Goal: Information Seeking & Learning: Learn about a topic

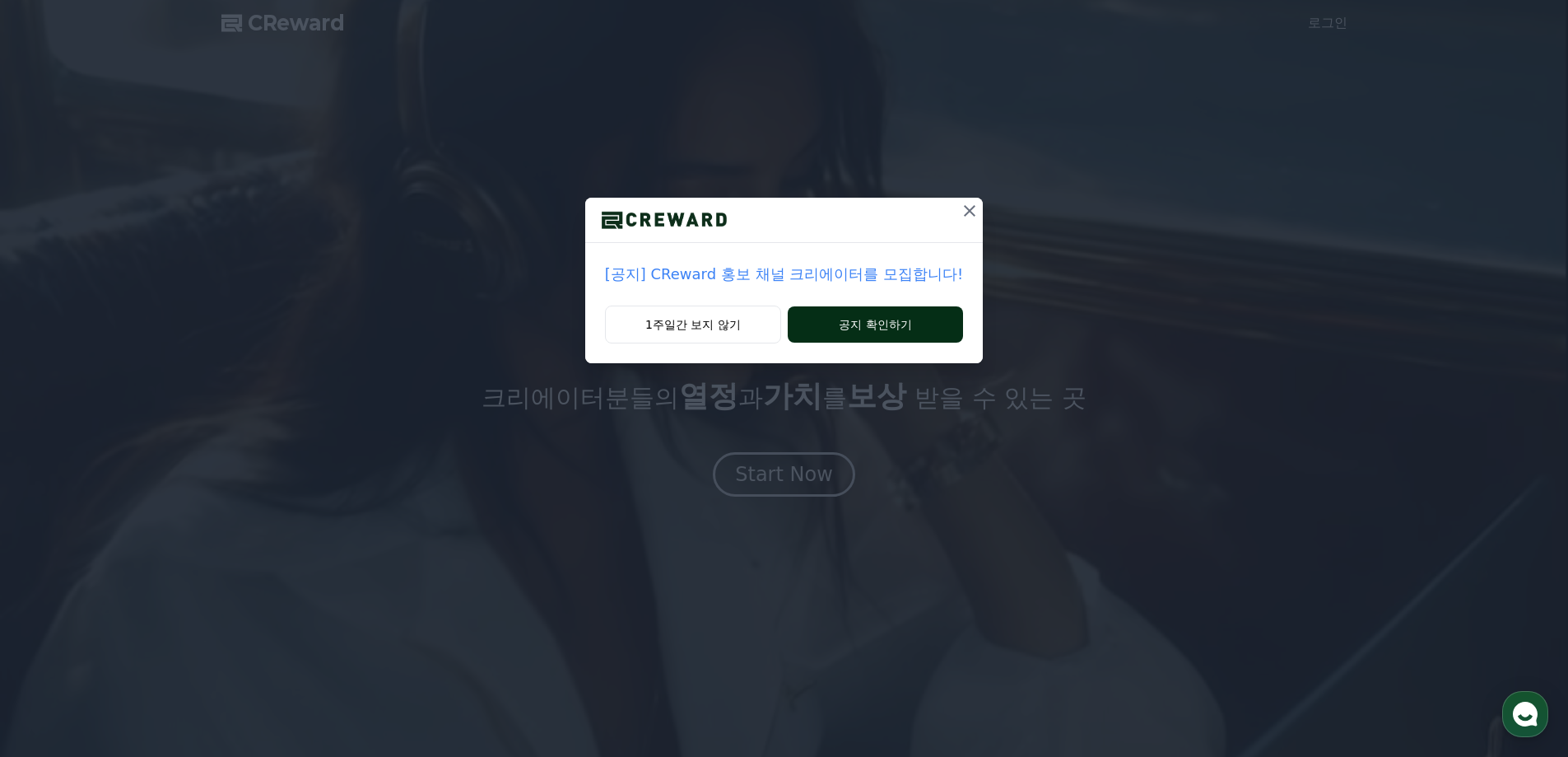
click at [873, 322] on button "공지 확인하기" at bounding box center [876, 324] width 176 height 36
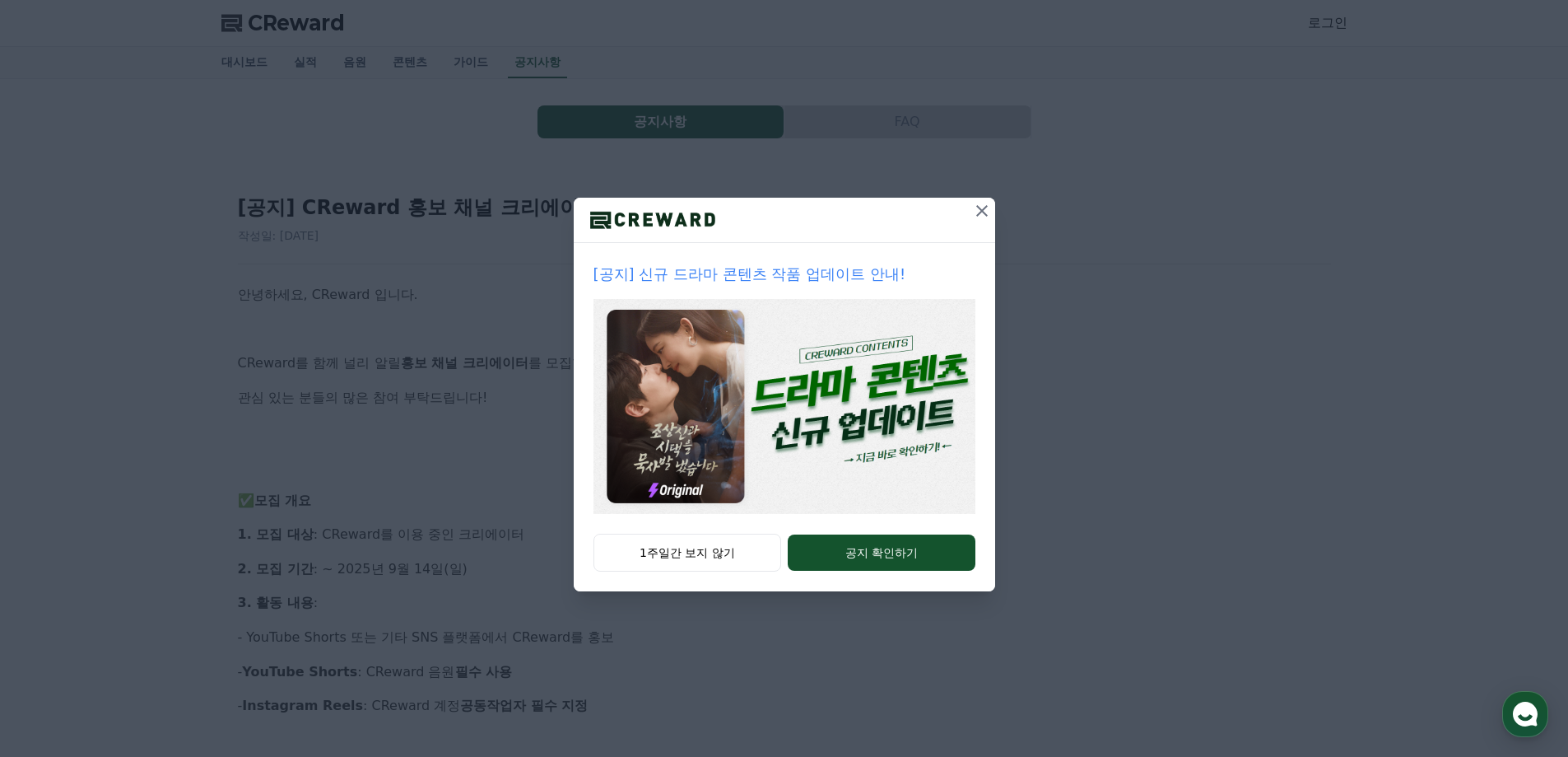
click at [980, 210] on icon at bounding box center [982, 210] width 20 height 20
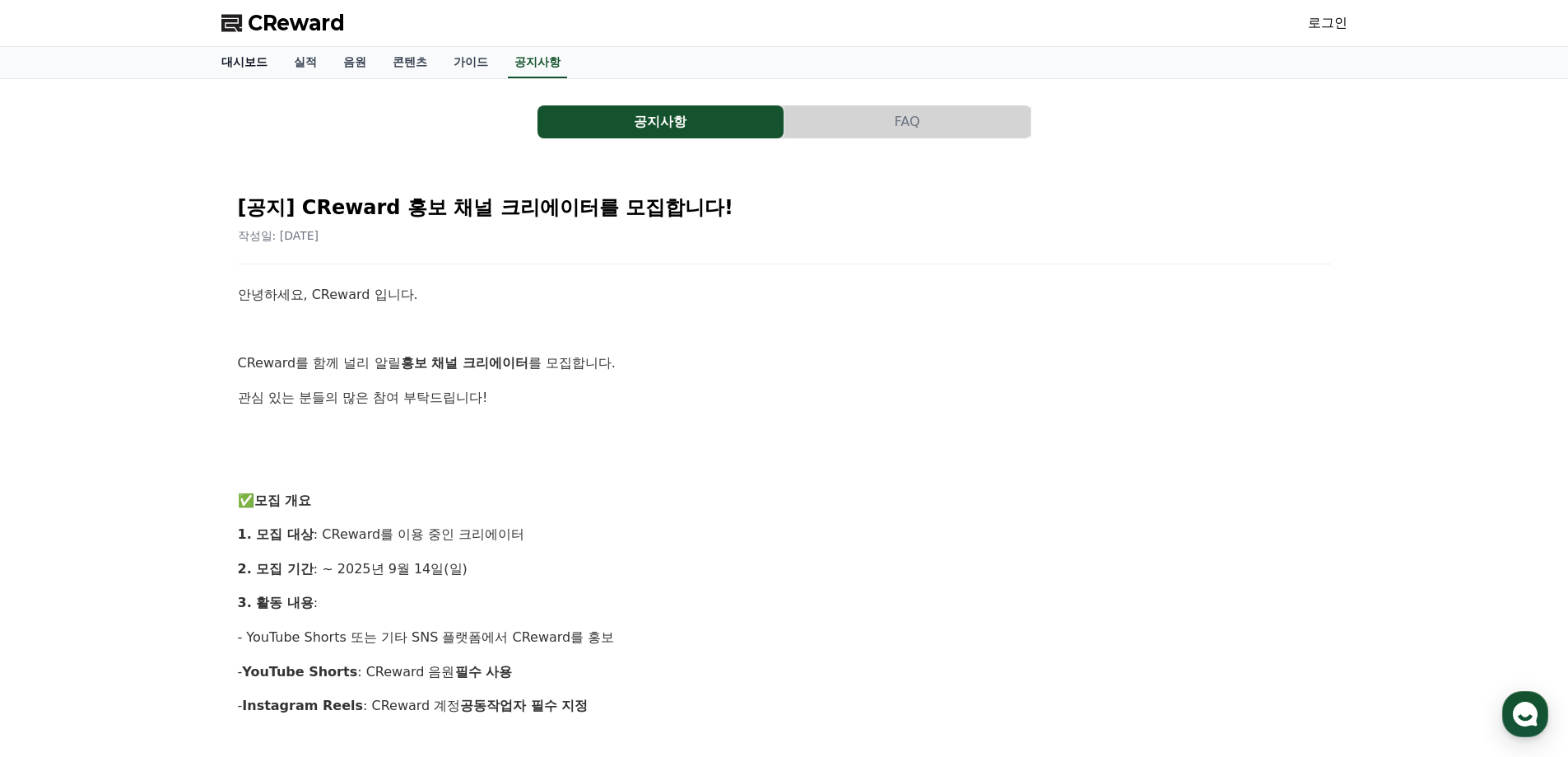
click at [232, 65] on link "대시보드" at bounding box center [244, 62] width 73 height 32
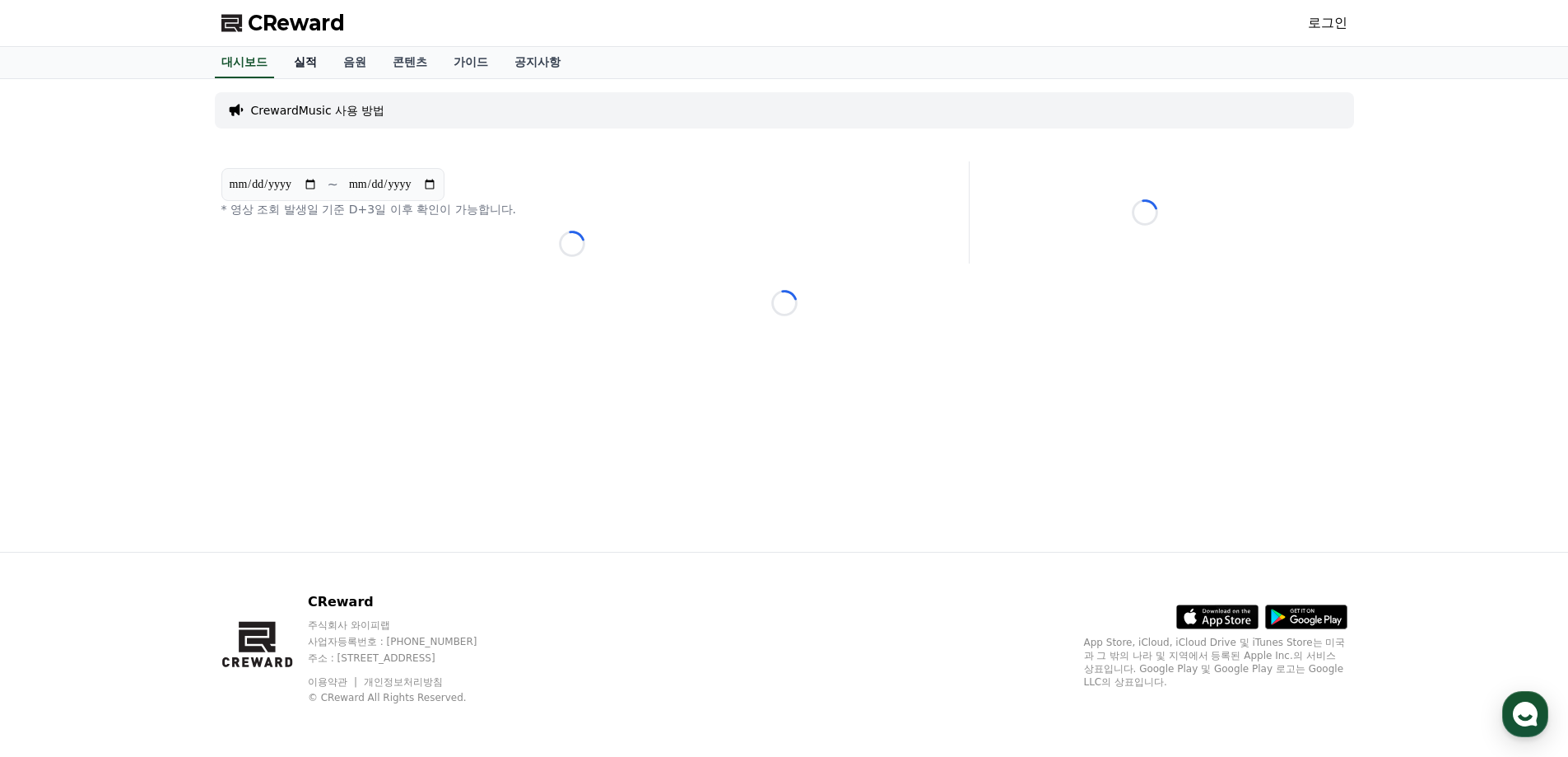
click at [314, 67] on link "실적" at bounding box center [305, 62] width 49 height 32
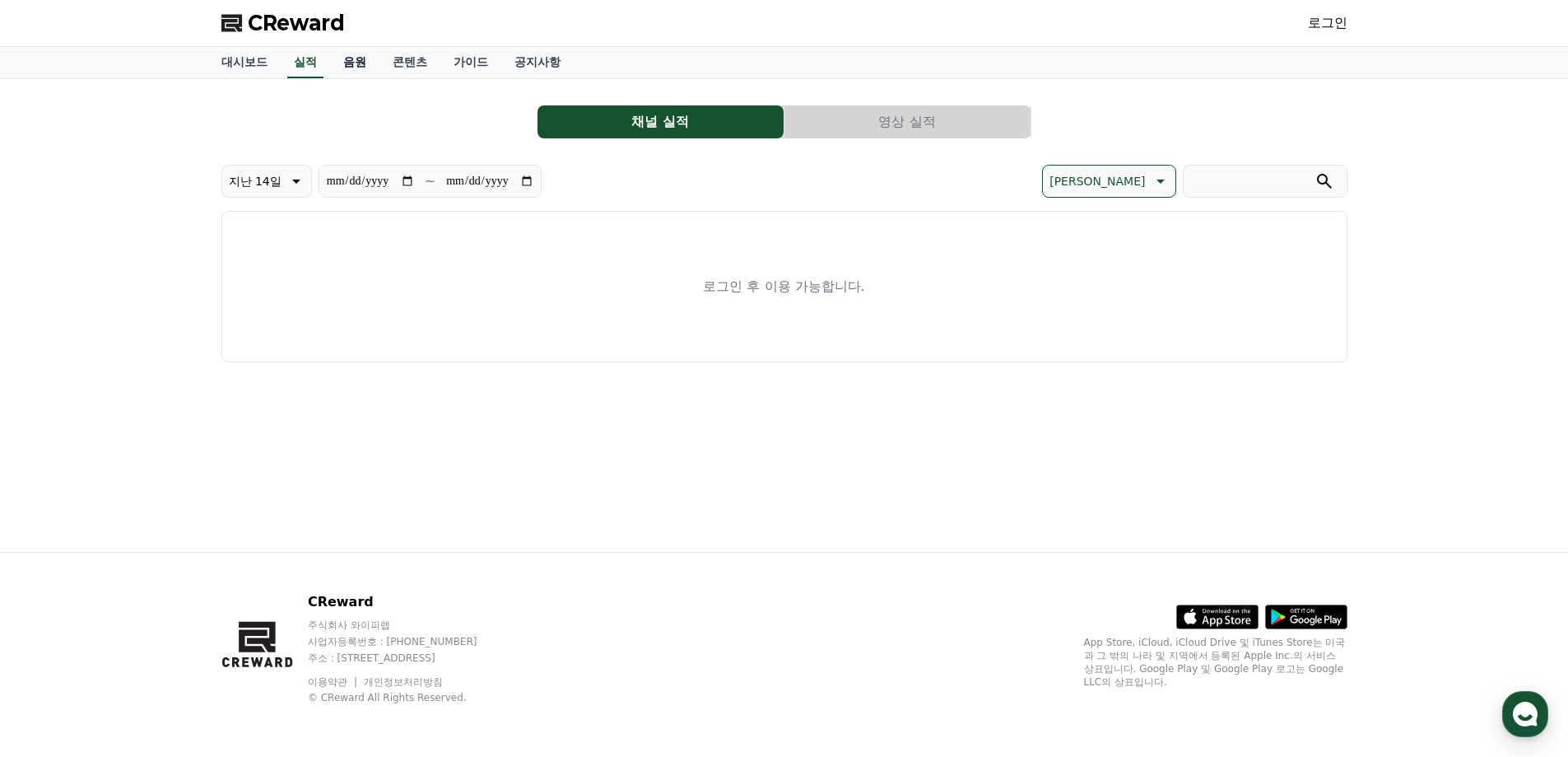
click at [349, 61] on link "음원" at bounding box center [355, 62] width 49 height 32
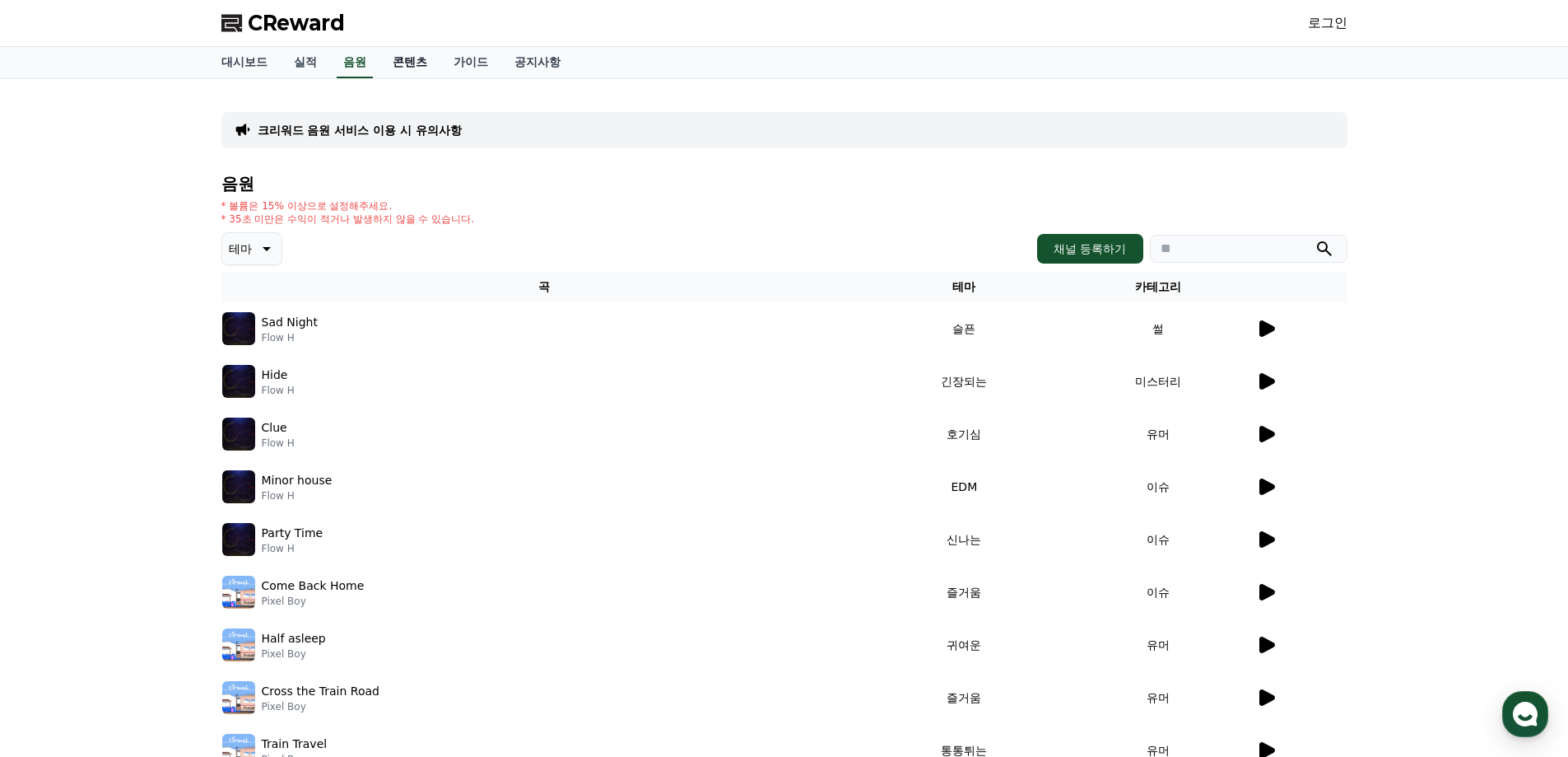
click at [413, 61] on link "콘텐츠" at bounding box center [409, 62] width 61 height 32
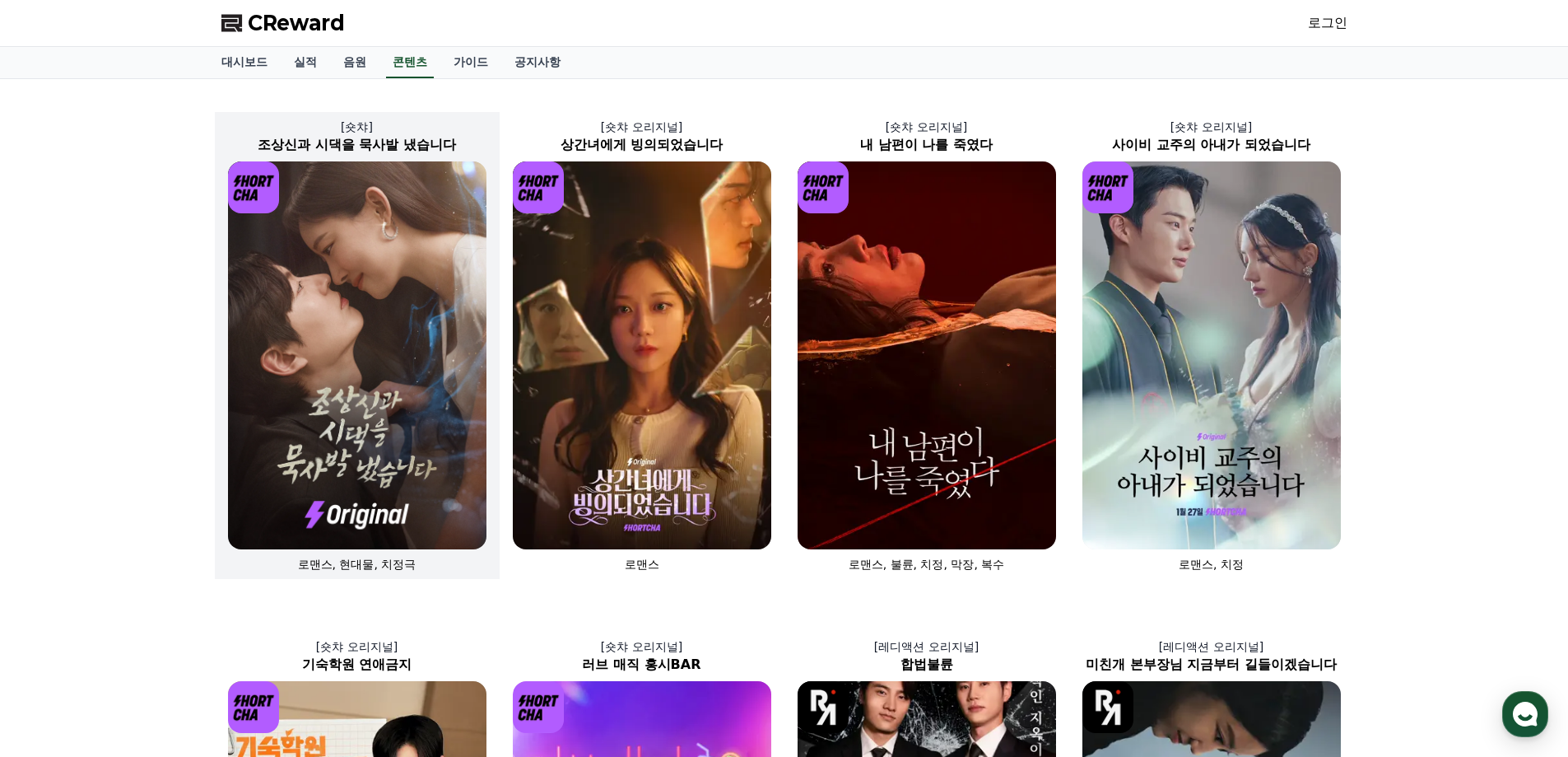
click at [377, 309] on img at bounding box center [357, 355] width 258 height 388
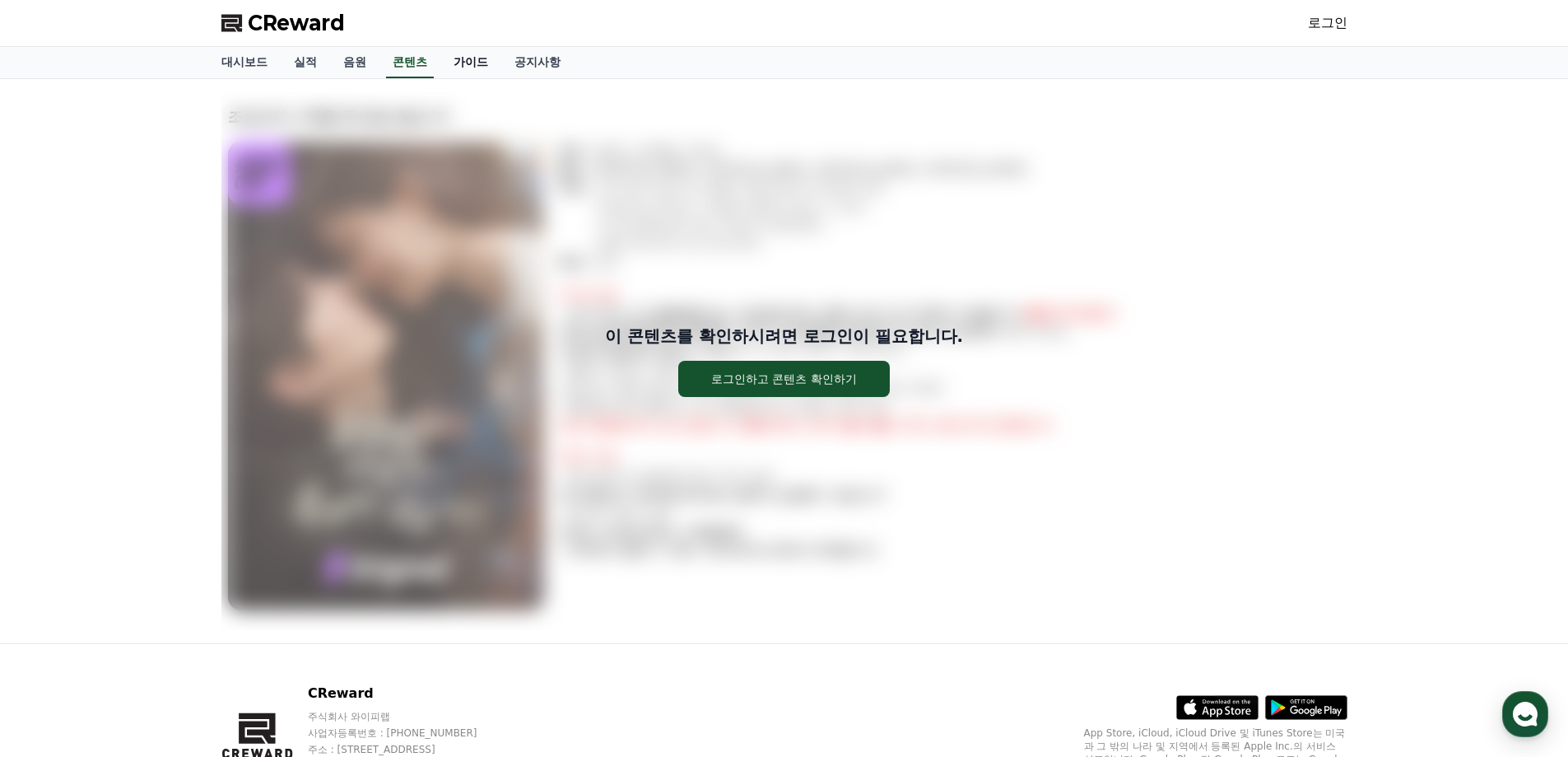
click at [462, 68] on link "가이드" at bounding box center [470, 62] width 61 height 32
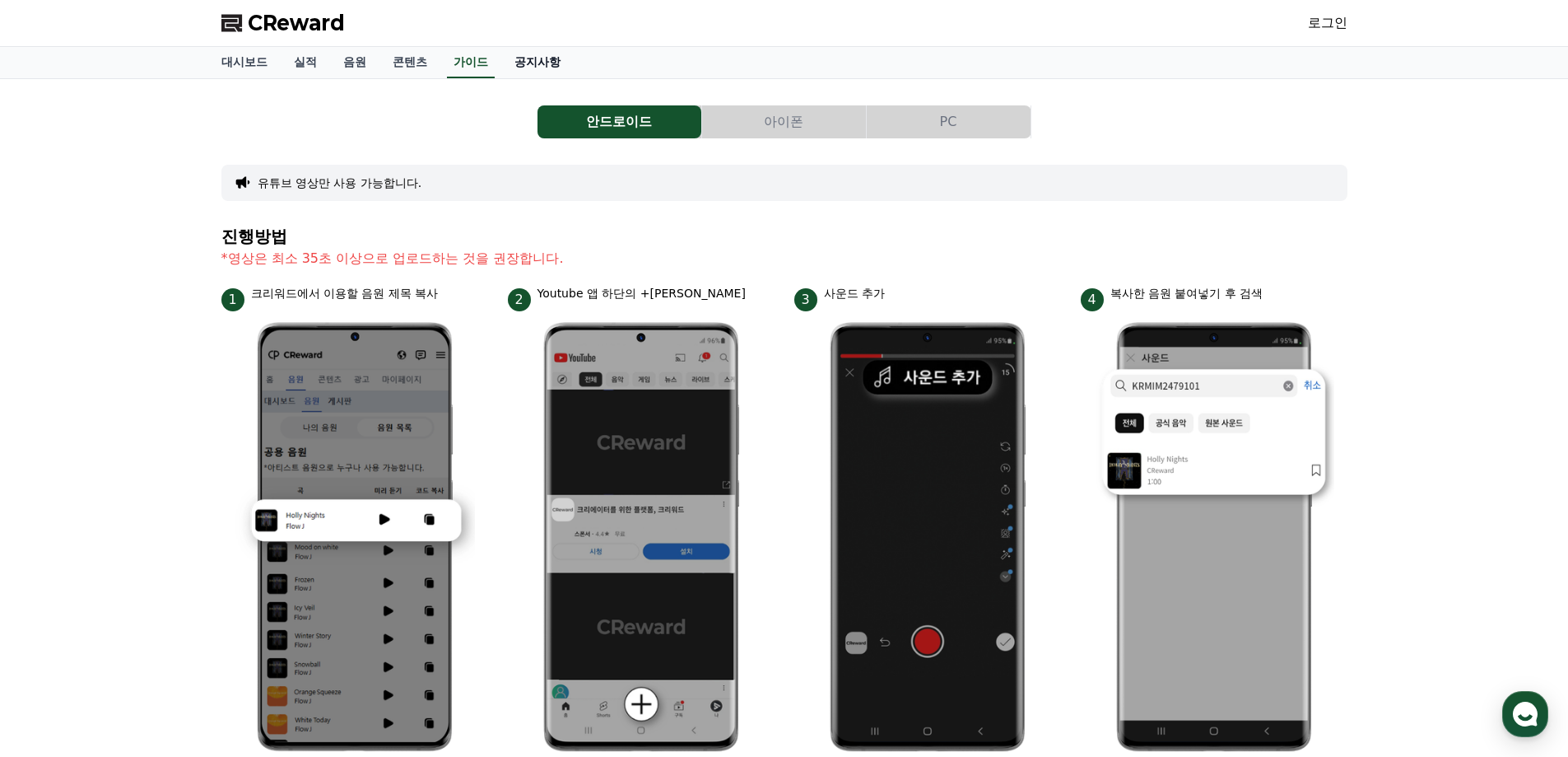
click at [525, 59] on link "공지사항" at bounding box center [537, 62] width 73 height 32
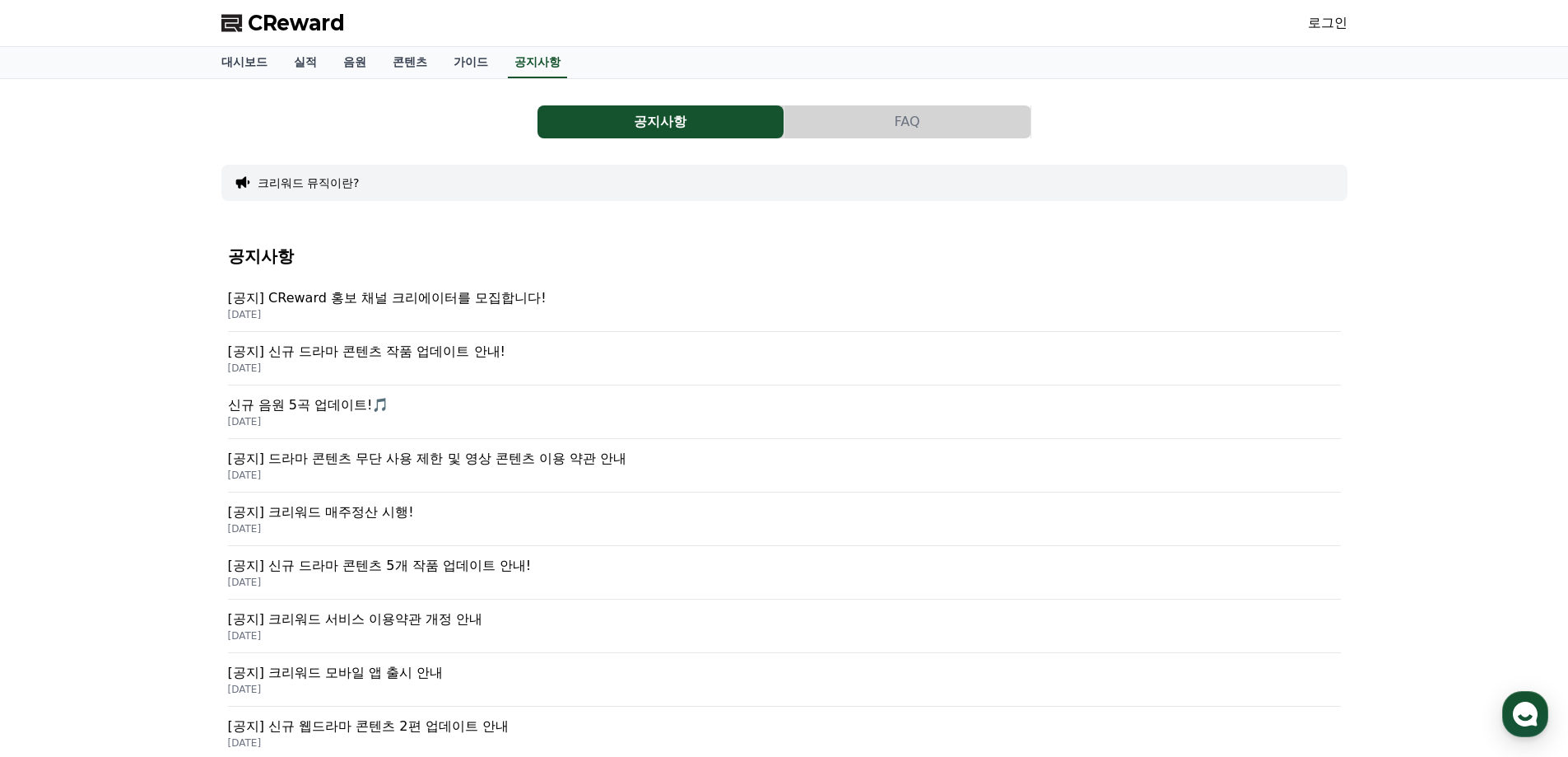
click at [389, 464] on p "[공지] 드라마 콘텐츠 무단 사용 제한 및 영상 콘텐츠 이용 약관 안내" at bounding box center [784, 458] width 1113 height 20
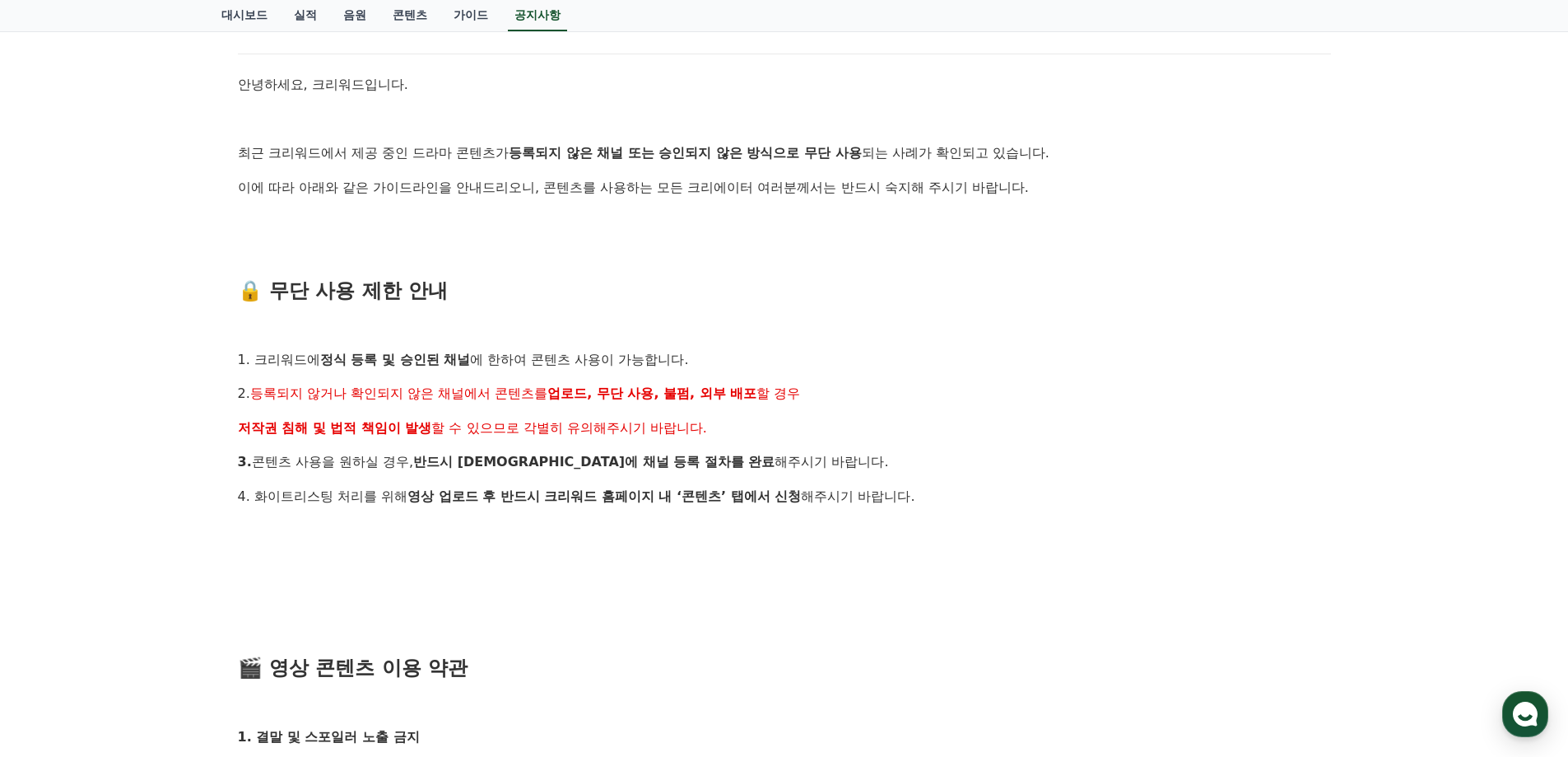
scroll to position [247, 0]
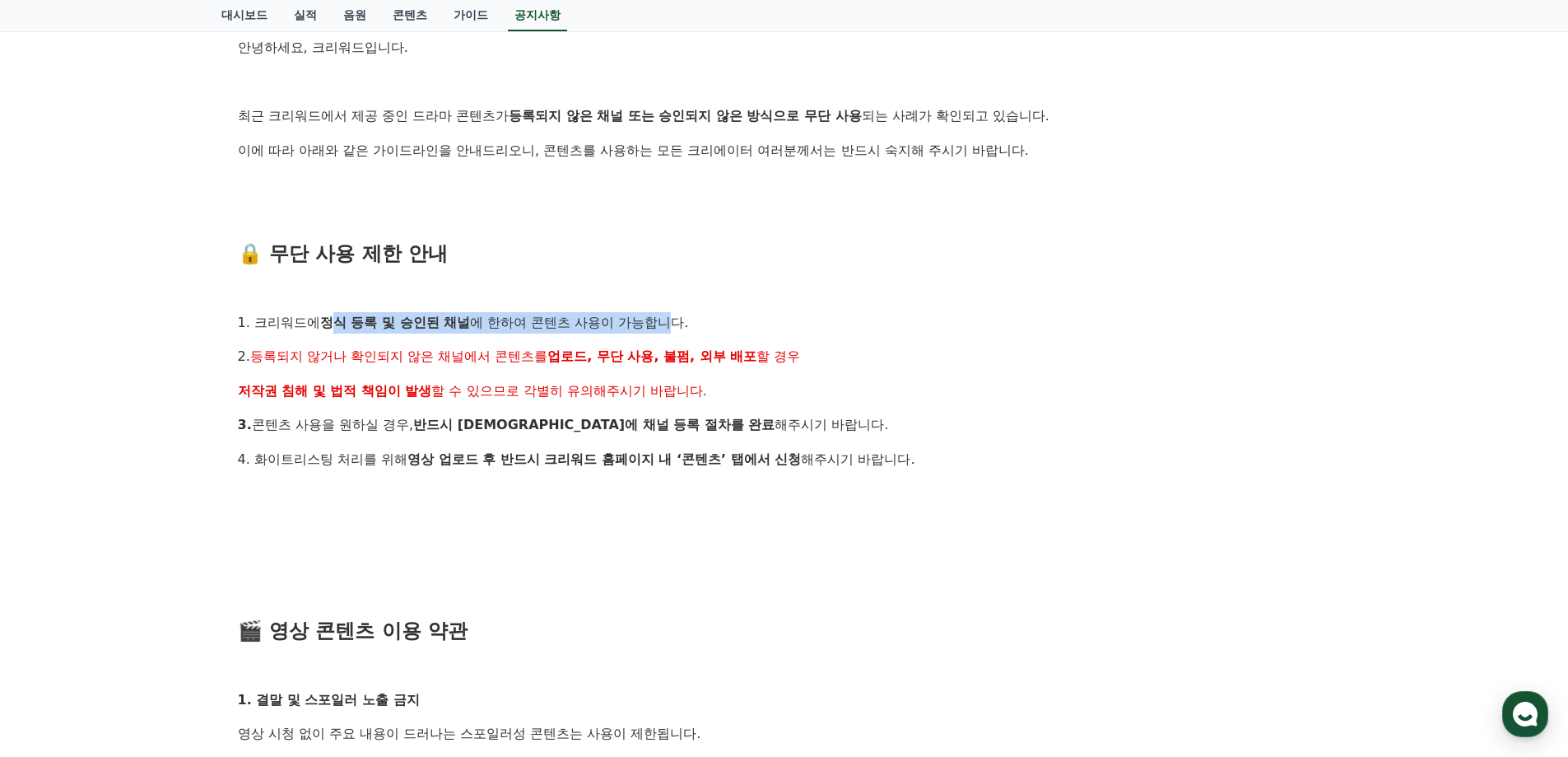
drag, startPoint x: 330, startPoint y: 325, endPoint x: 680, endPoint y: 329, distance: 350.0
click at [680, 329] on p "1. 크리워드에 정식 등록 및 승인된 채널 에 한하여 콘텐츠 사용이 가능합니다." at bounding box center [785, 323] width 1094 height 21
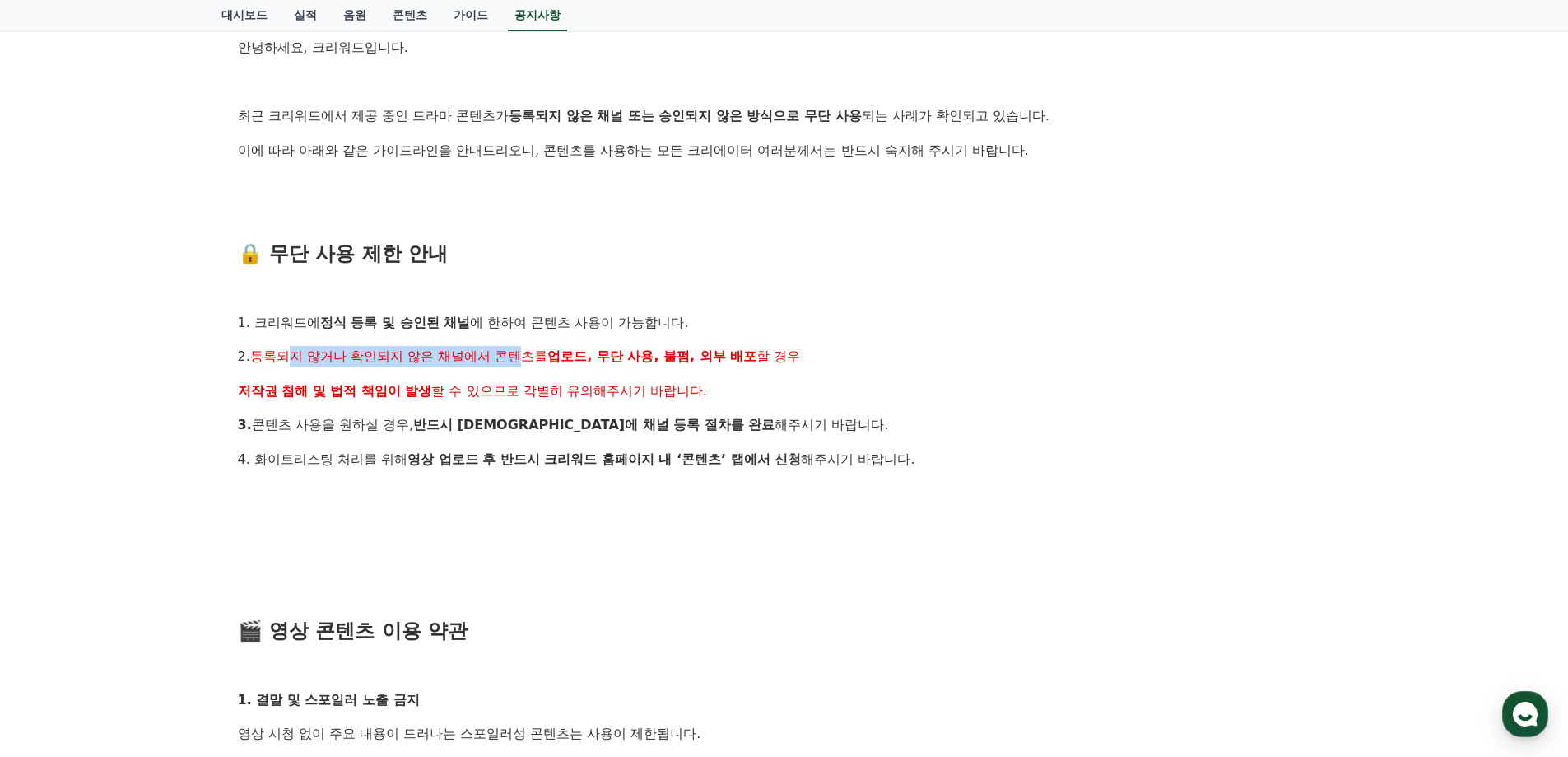
drag, startPoint x: 286, startPoint y: 362, endPoint x: 524, endPoint y: 362, distance: 238.0
click at [524, 362] on span "등록되지 않거나 확인되지 않은 채널에서 콘텐츠를" at bounding box center [398, 356] width 297 height 15
click at [338, 368] on div "안녕하세요, 크리워드입니다. 최근 크리워드에서 제공 중인 드라마 콘텐츠가 등록되지 않은 채널 또는 승인되지 않은 방식으로 무단 사용 되는 사례…" at bounding box center [785, 750] width 1094 height 1427
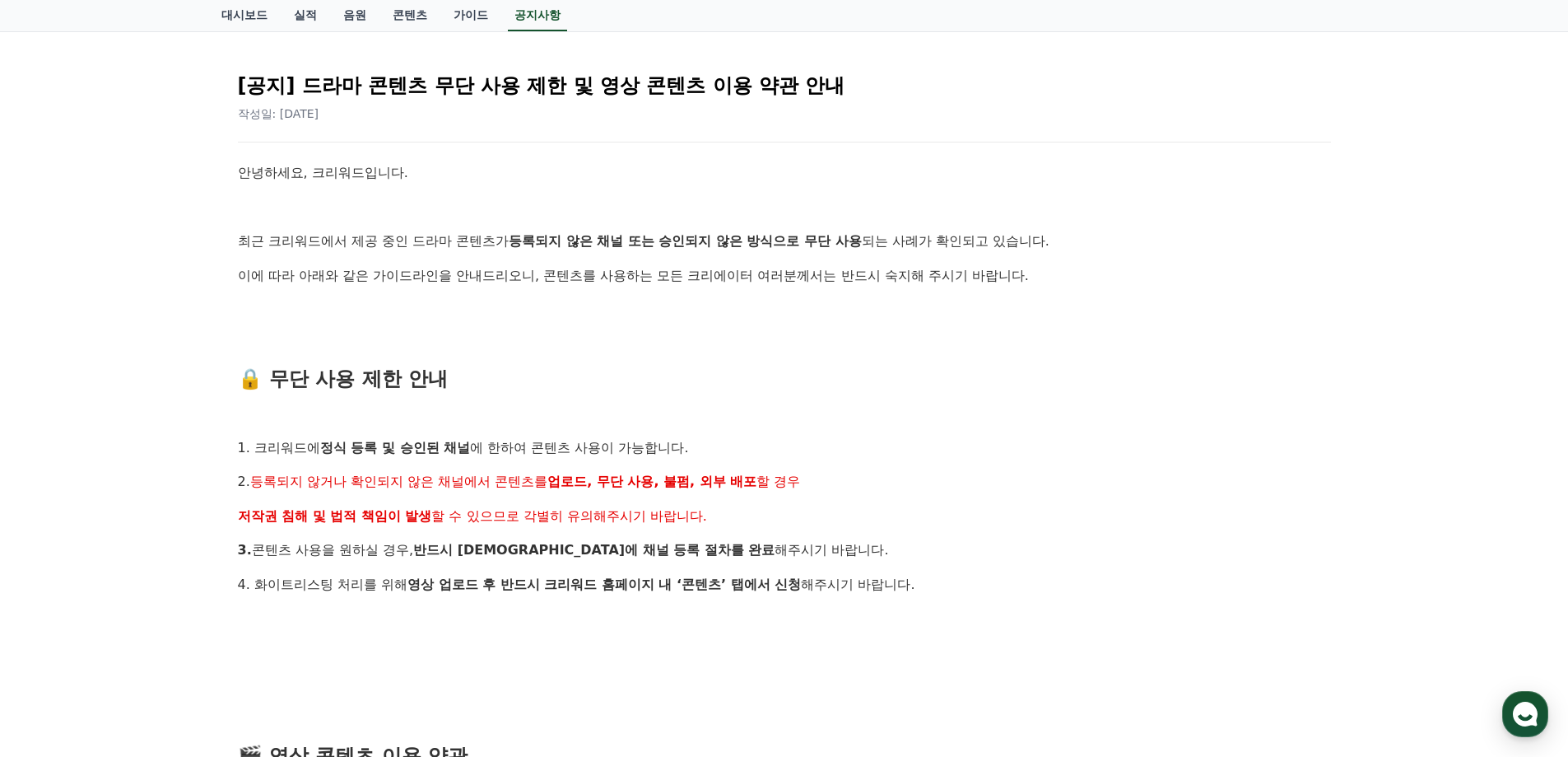
scroll to position [0, 0]
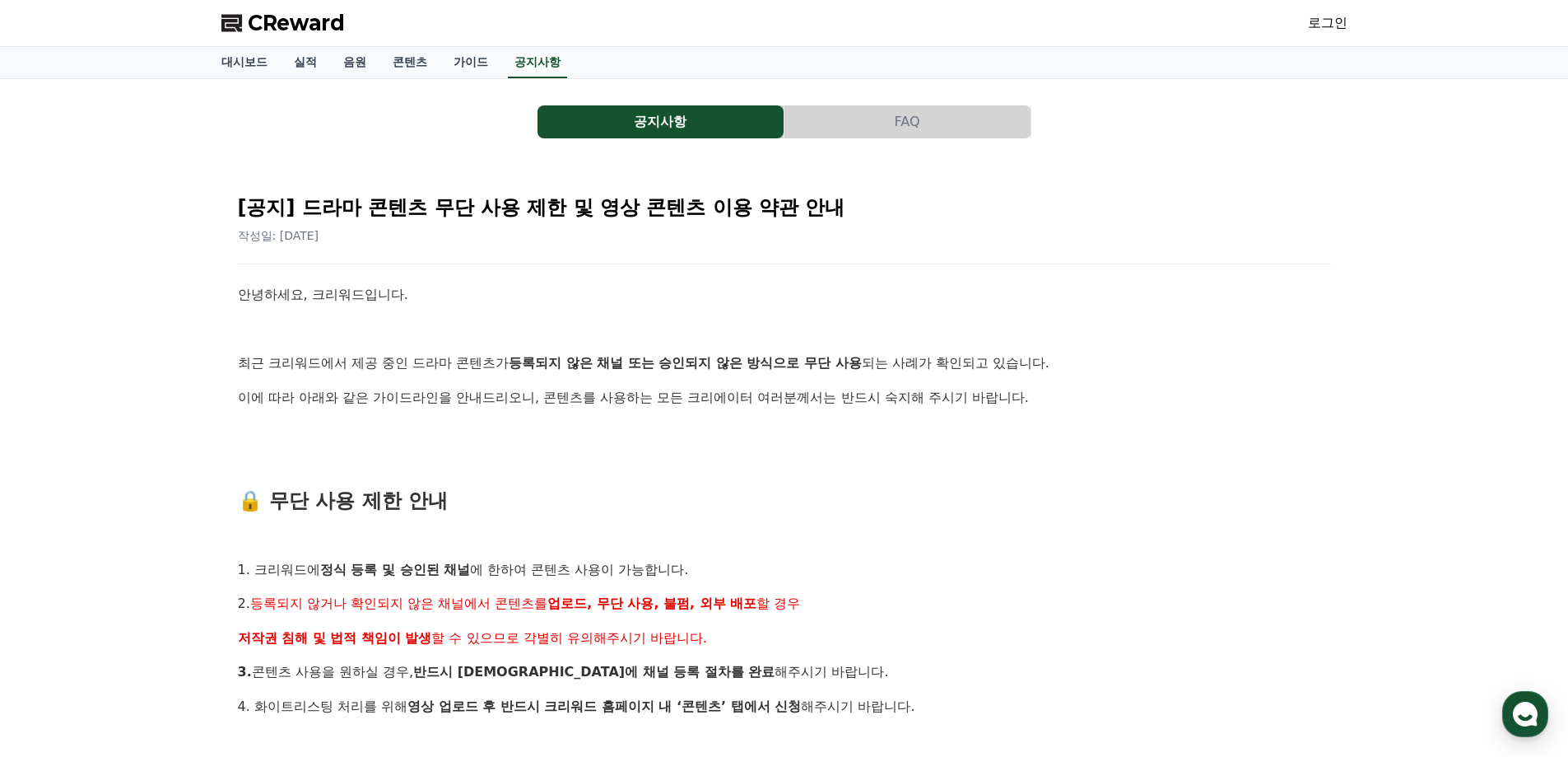
click at [912, 125] on button "FAQ" at bounding box center [908, 122] width 247 height 33
